Goal: Information Seeking & Learning: Find specific fact

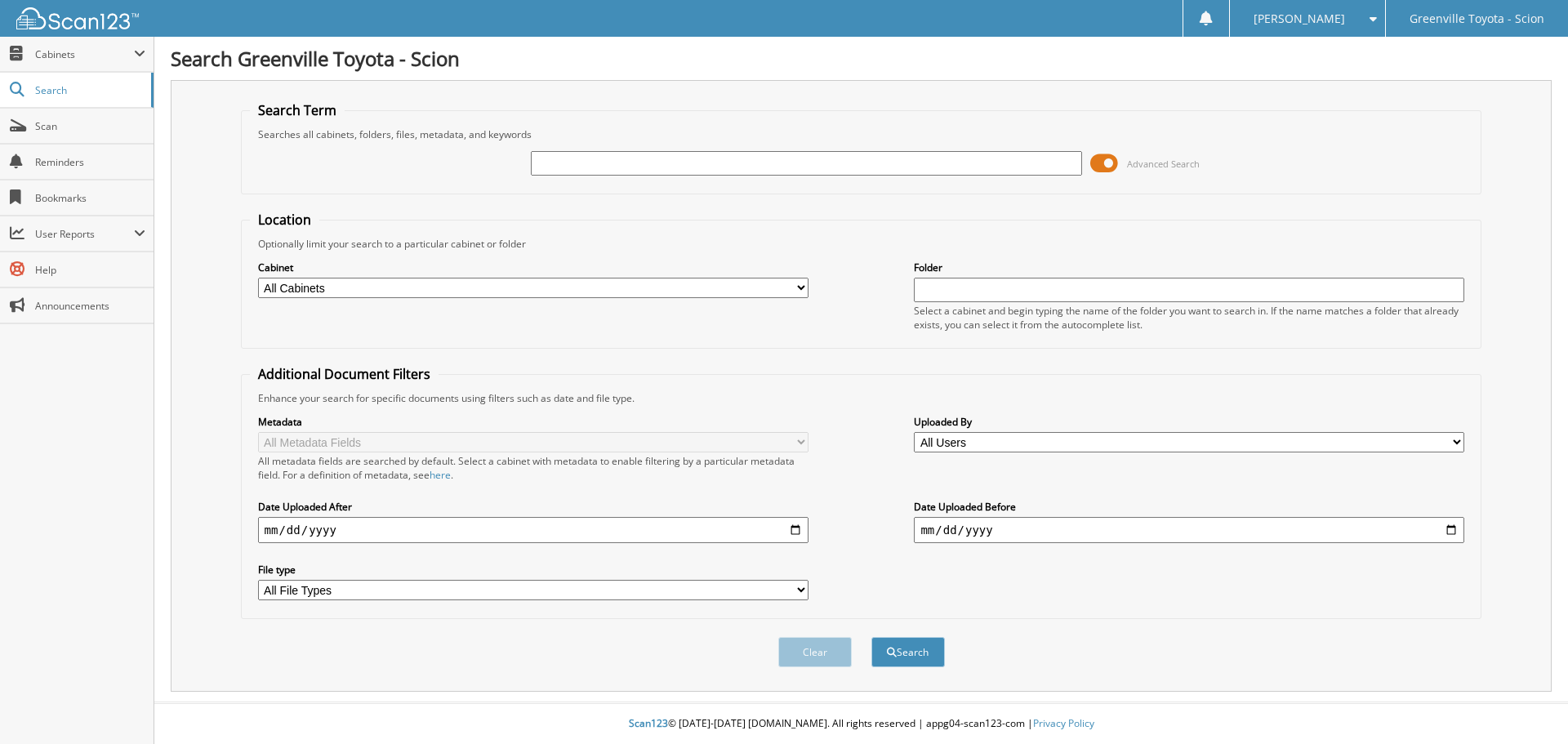
click at [412, 284] on select "All Cabinets ACCOUNTS PAYABLE ACCOUNTS RECEIVABLE ACTIVE EMPLOYEE FILES BANKS R…" at bounding box center [533, 287] width 550 height 21
select select "502"
click at [258, 278] on select "All Cabinets ACCOUNTS PAYABLE ACCOUNTS RECEIVABLE ACTIVE EMPLOYEE FILES BANKS R…" at bounding box center [533, 287] width 550 height 21
click at [543, 163] on input "text" at bounding box center [805, 163] width 550 height 24
click at [562, 165] on input "text" at bounding box center [805, 163] width 550 height 24
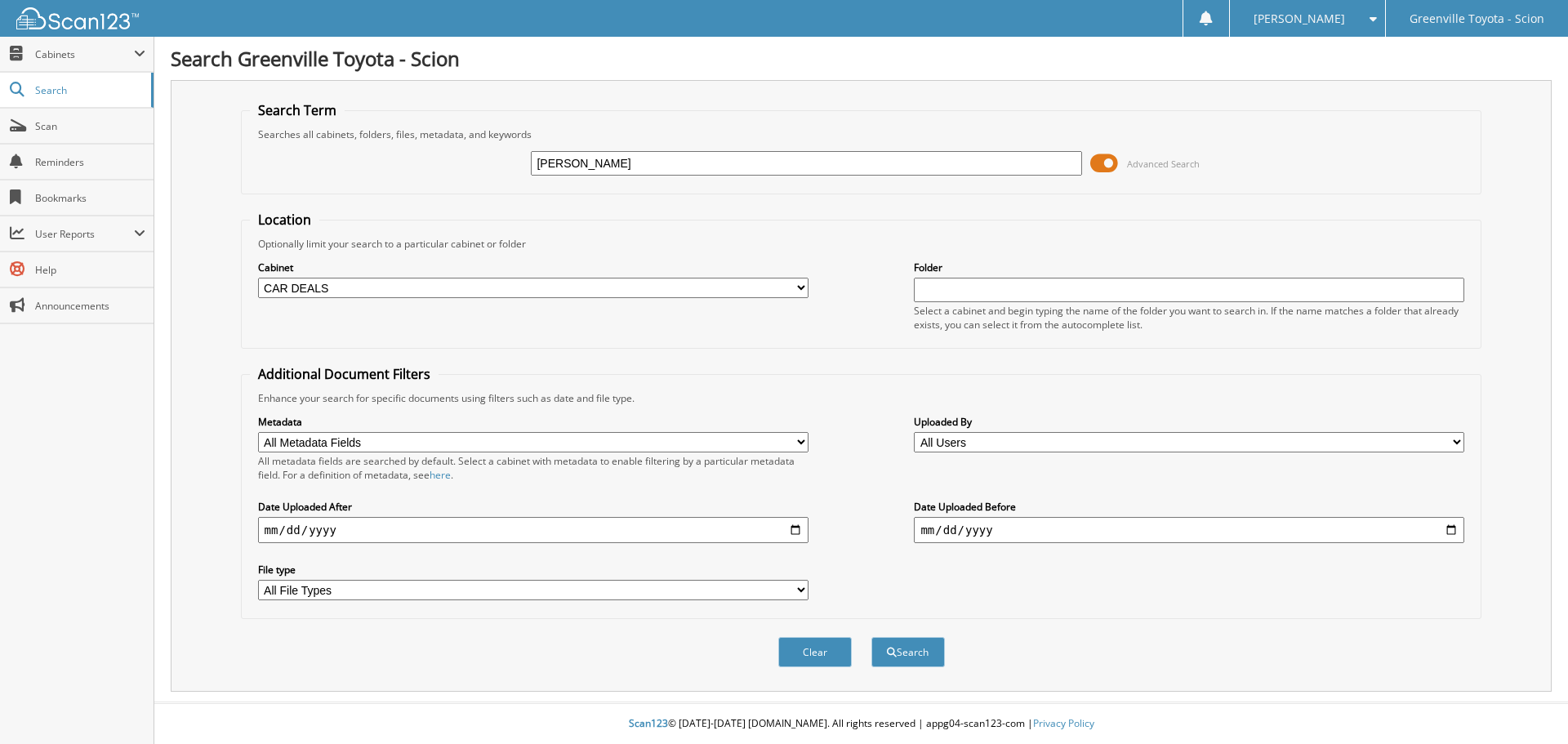
type input "brown, shawn"
click at [871, 637] on button "Search" at bounding box center [908, 653] width 73 height 30
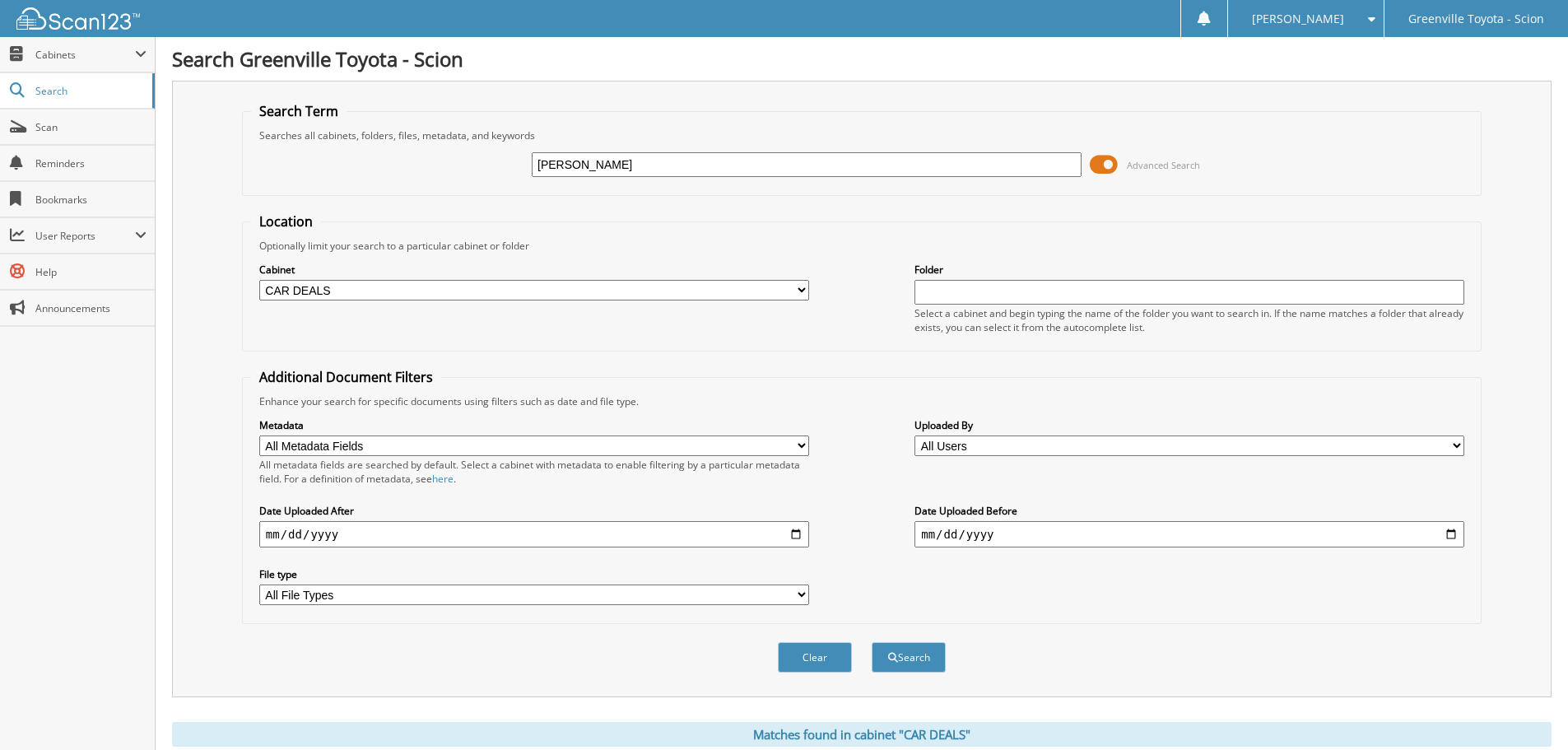
drag, startPoint x: 576, startPoint y: 166, endPoint x: 424, endPoint y: 170, distance: 152.1
click at [424, 170] on div "brown, shawn Advanced Search" at bounding box center [862, 164] width 1222 height 44
type input "wn"
drag, startPoint x: 591, startPoint y: 169, endPoint x: 389, endPoint y: 174, distance: 202.1
click at [389, 174] on div "wn Advanced Search" at bounding box center [862, 164] width 1222 height 44
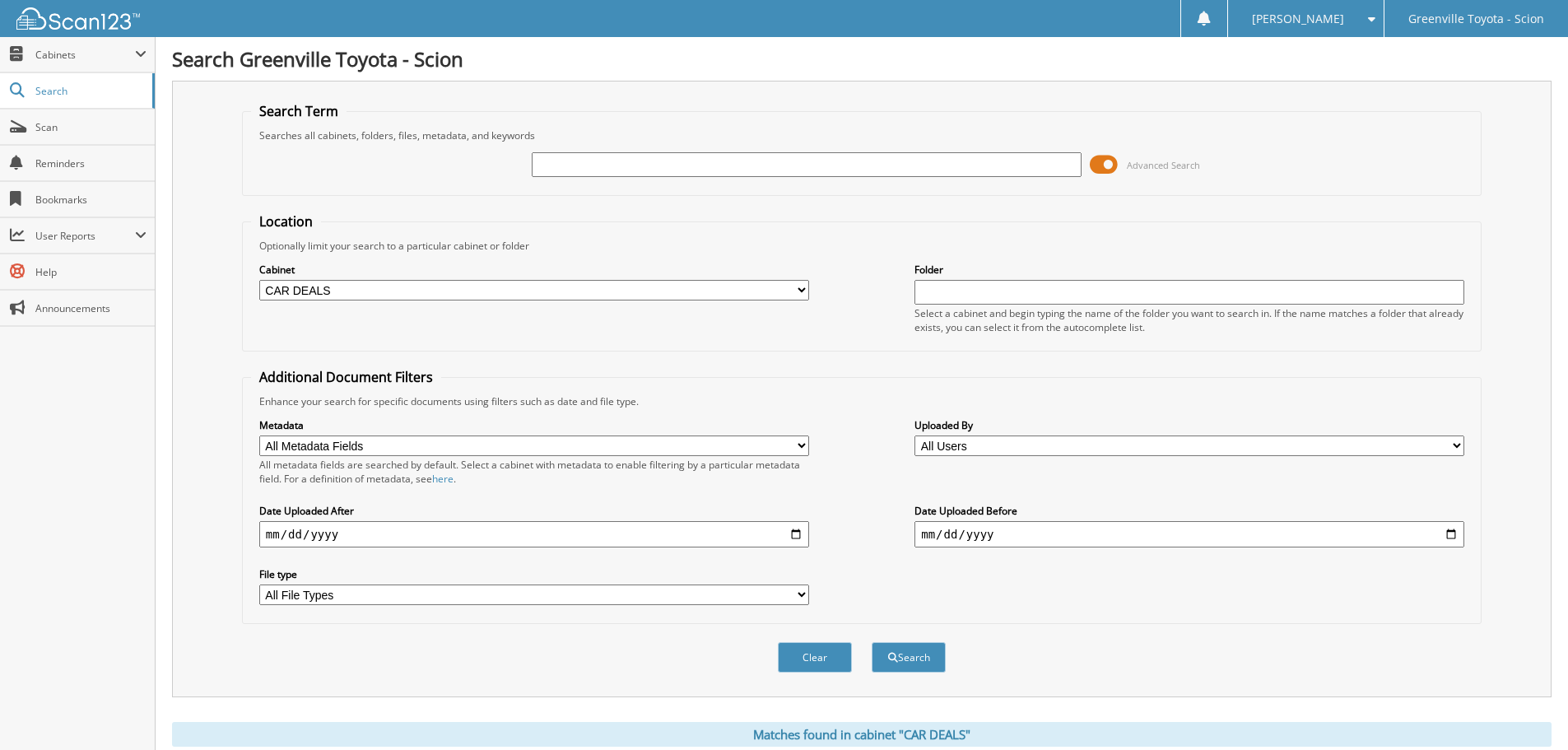
paste input "51828"
type input "51828"
click at [919, 660] on button "Search" at bounding box center [909, 658] width 74 height 31
click at [919, 655] on button "Search" at bounding box center [909, 658] width 74 height 31
click at [908, 660] on button "Search" at bounding box center [909, 658] width 74 height 31
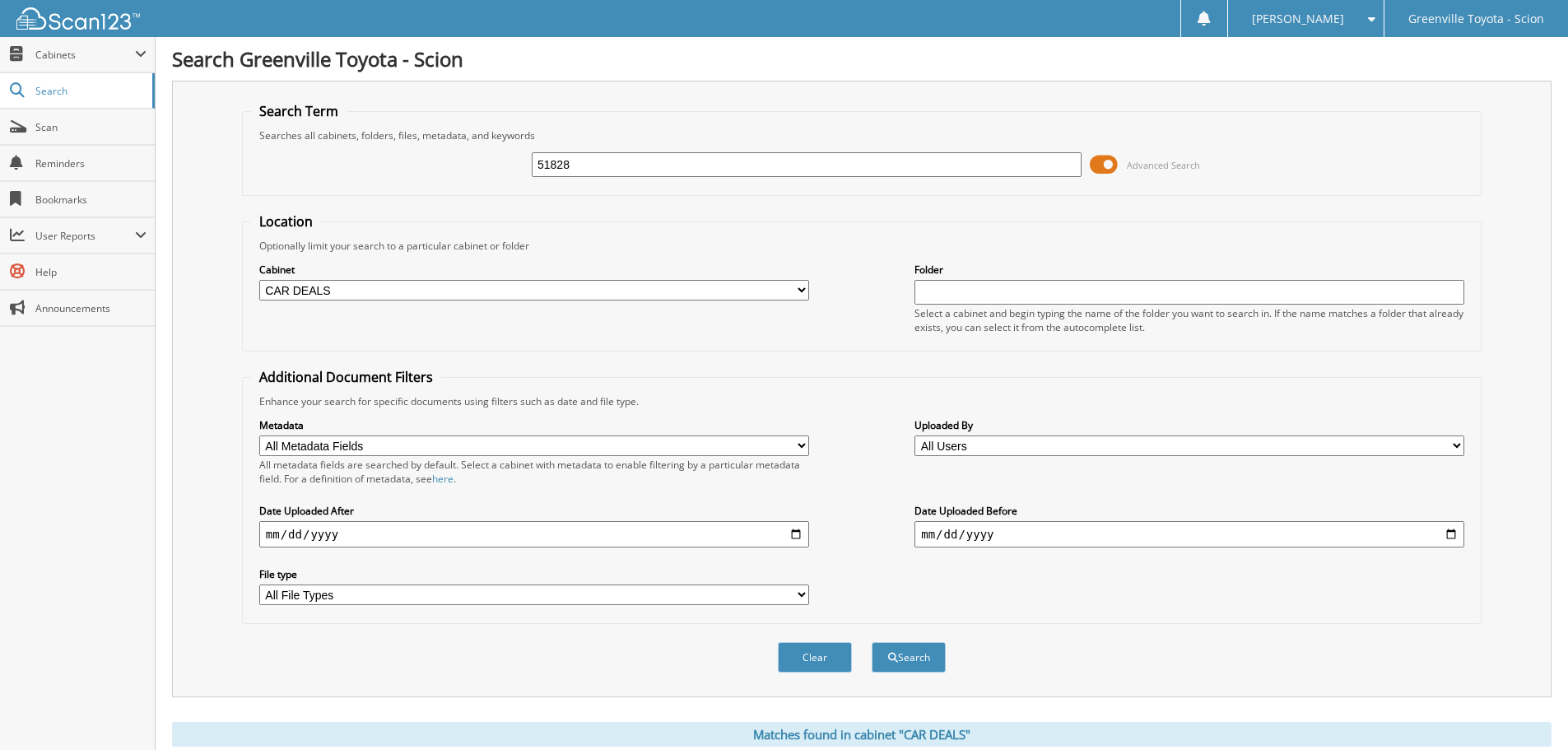
drag, startPoint x: 579, startPoint y: 165, endPoint x: 447, endPoint y: 171, distance: 132.1
click at [447, 171] on div "51828 Advanced Search" at bounding box center [862, 164] width 1222 height 44
type input "51205"
click at [872, 643] on button "Search" at bounding box center [909, 658] width 74 height 31
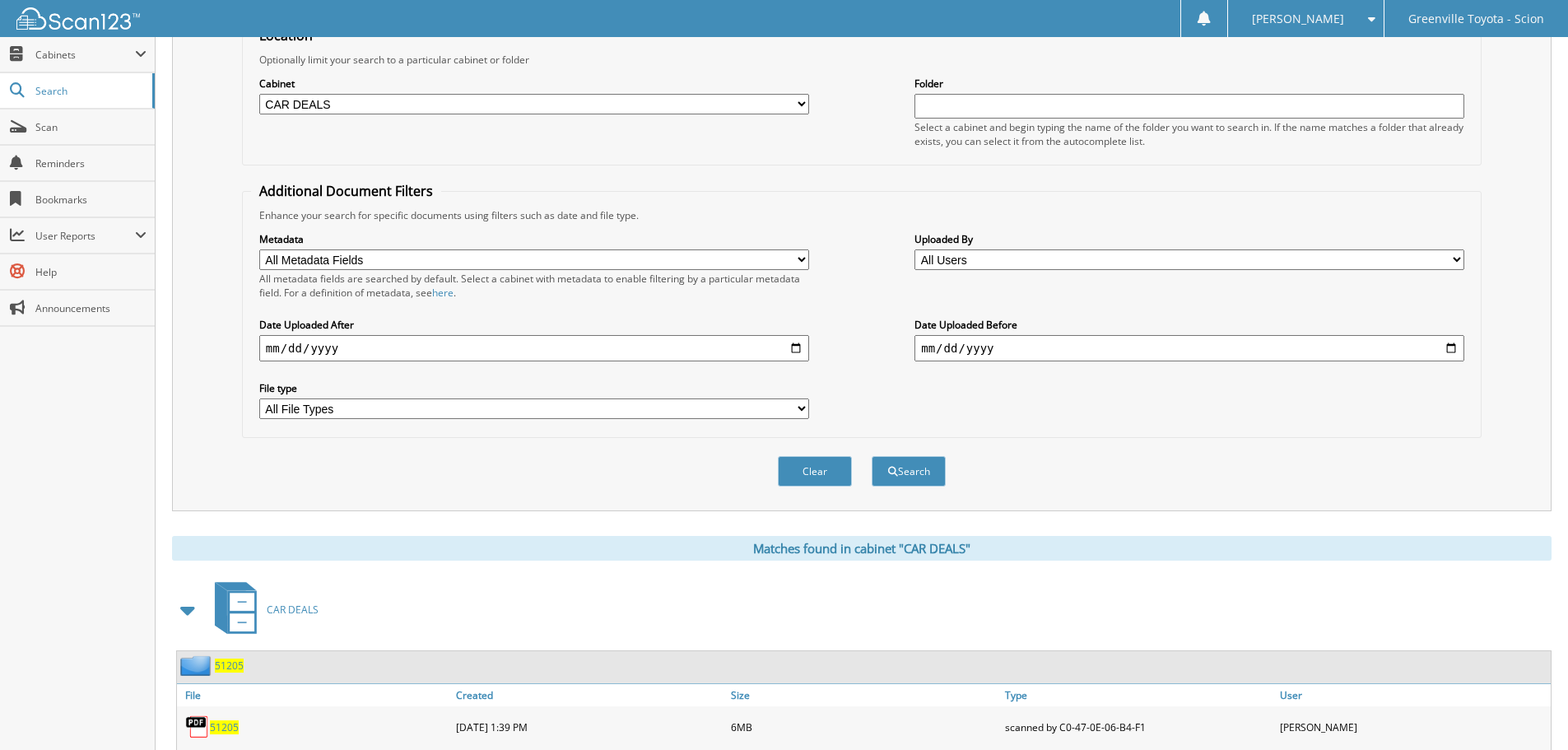
scroll to position [329, 0]
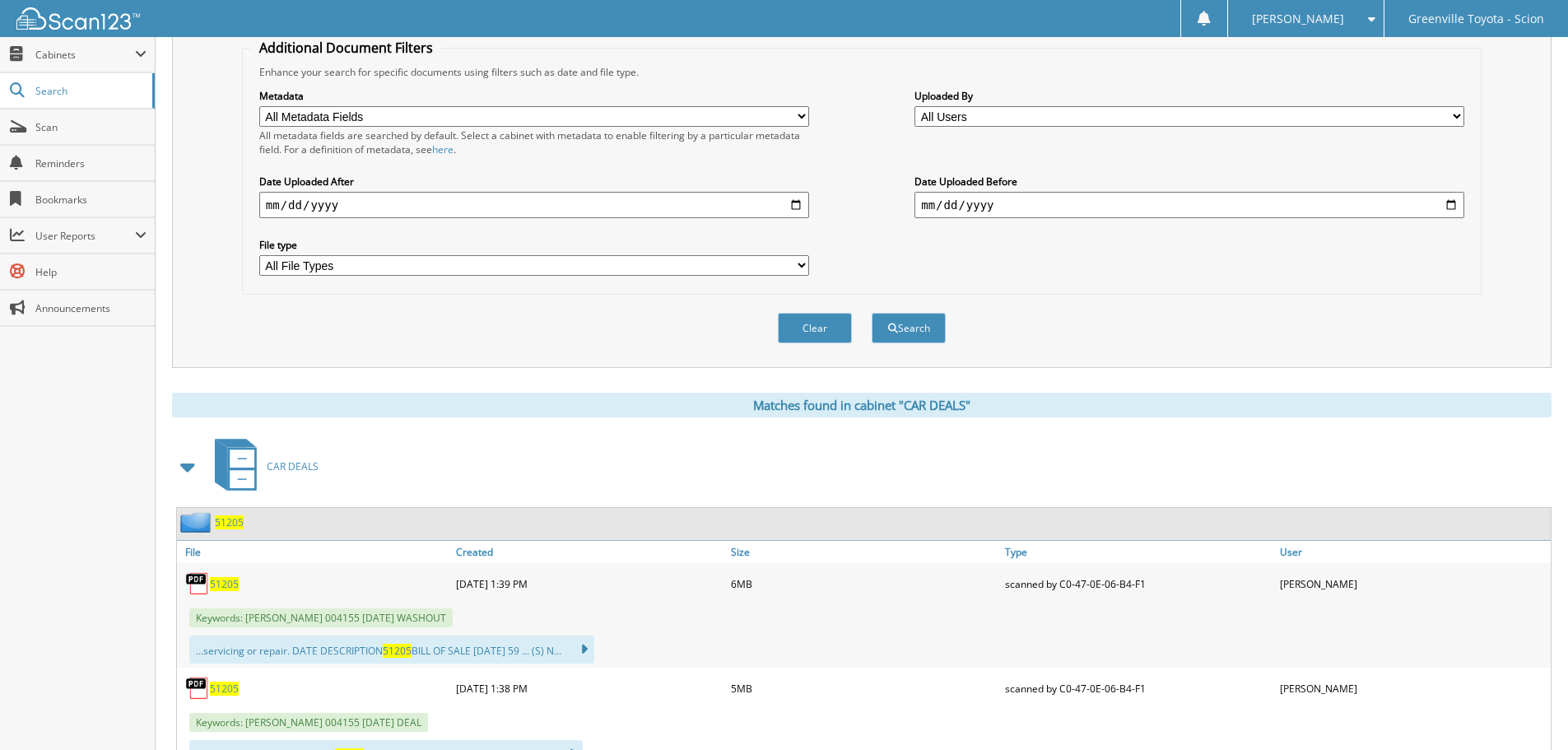
click at [225, 690] on span "51205" at bounding box center [225, 689] width 29 height 14
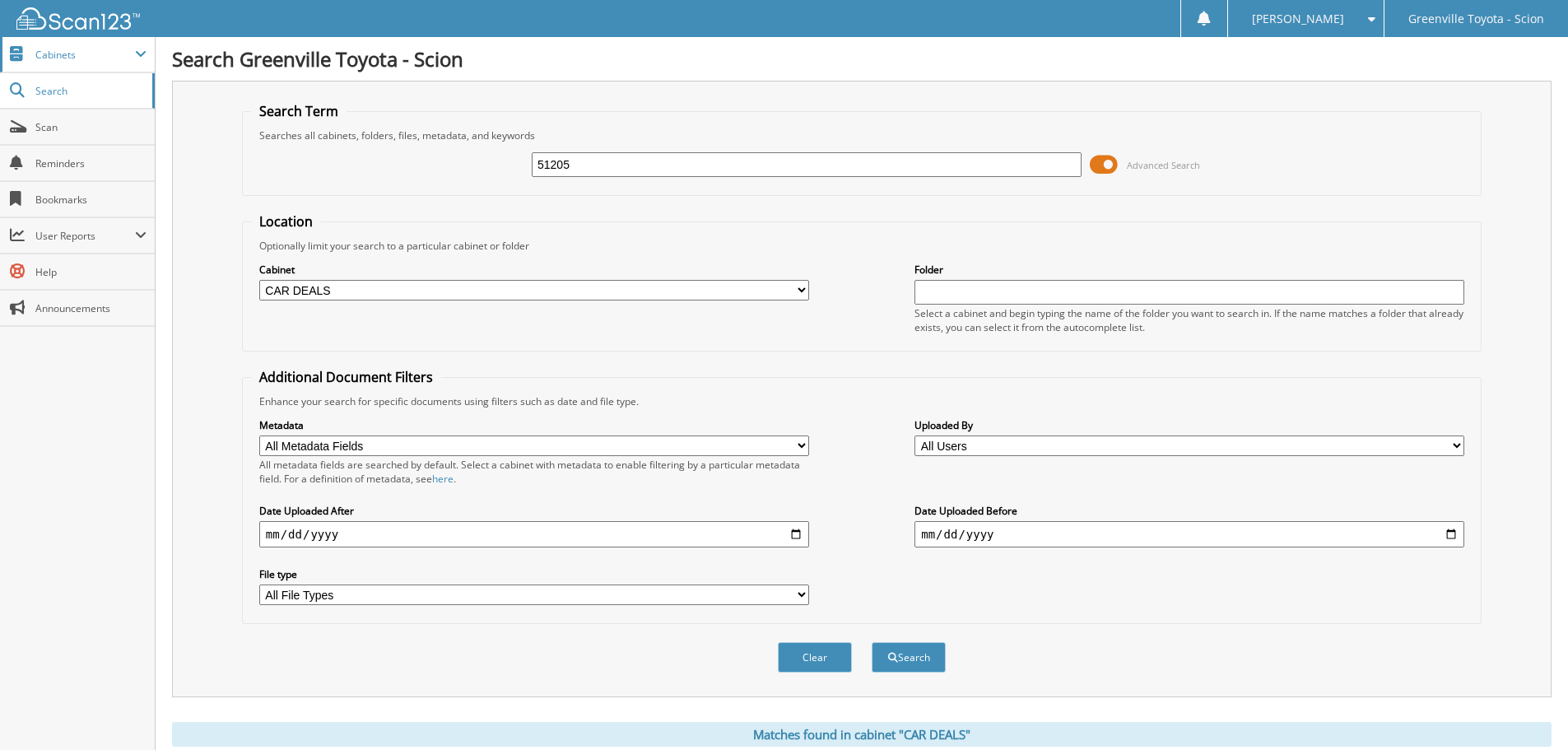
click at [56, 51] on span "Cabinets" at bounding box center [85, 55] width 99 height 14
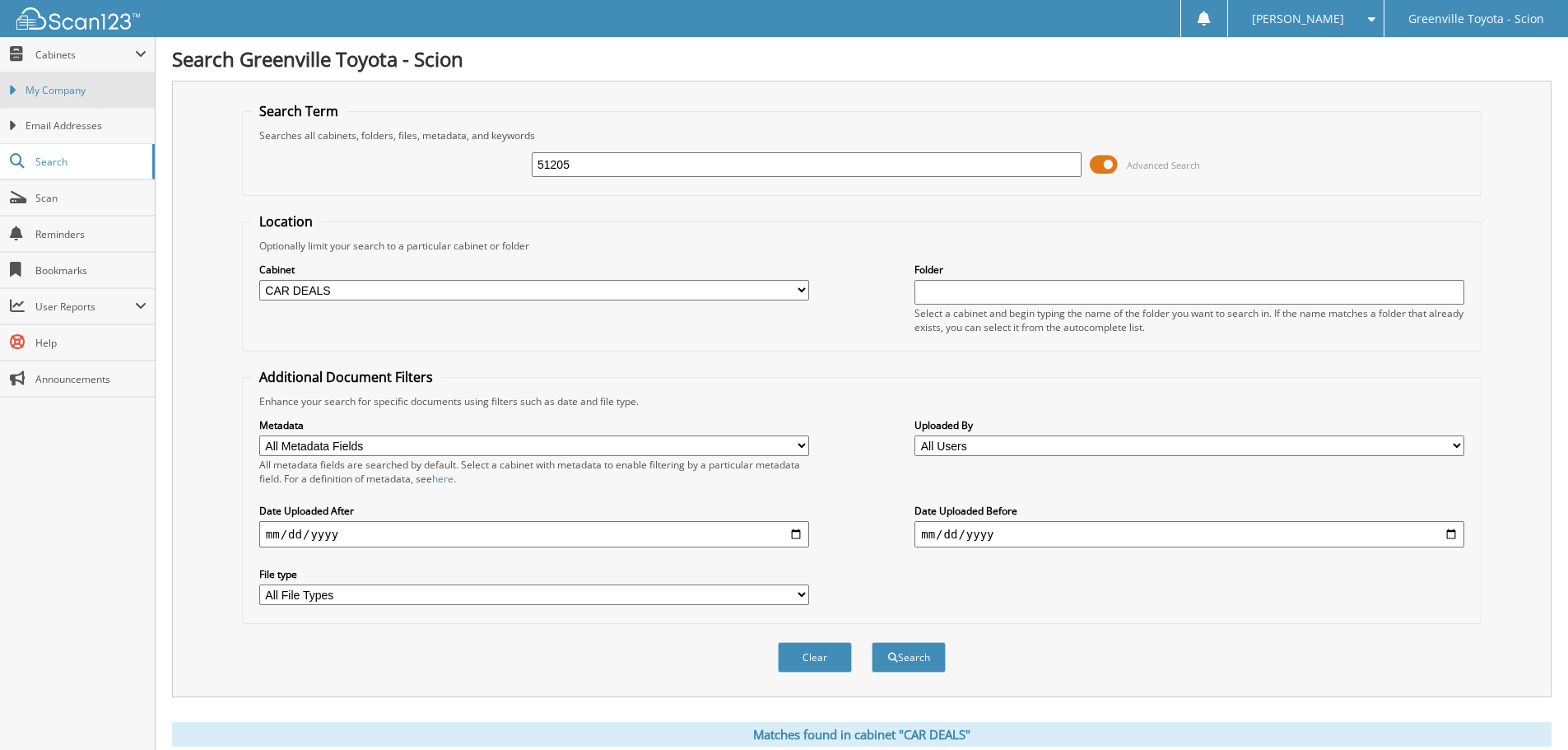
click at [48, 85] on span "My Company" at bounding box center [86, 90] width 121 height 14
